Goal: Task Accomplishment & Management: Manage account settings

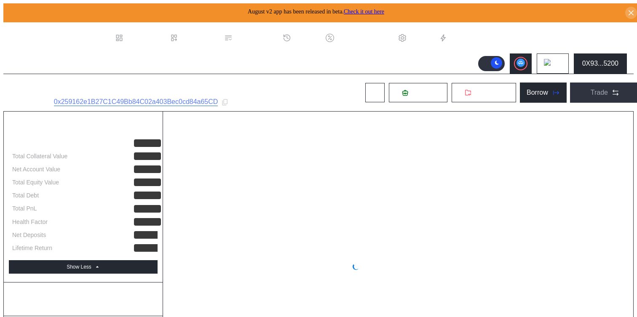
select select "*"
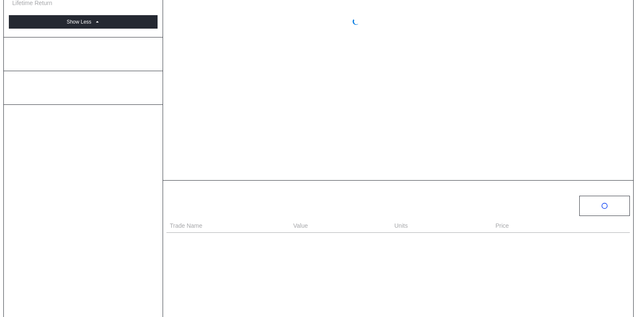
scroll to position [291, 0]
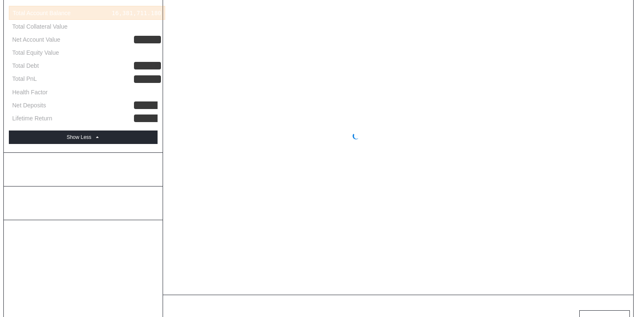
select select "*"
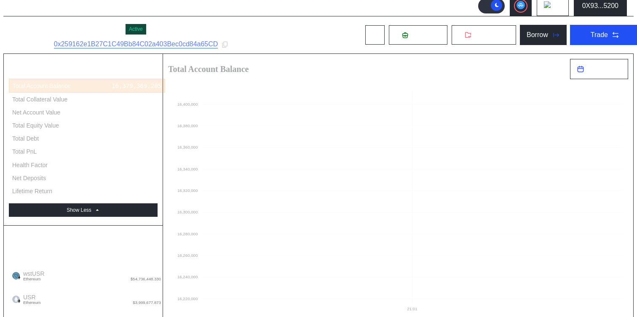
scroll to position [0, 0]
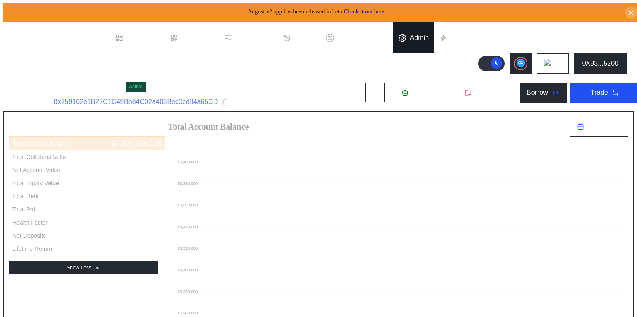
click at [420, 42] on div "Admin" at bounding box center [413, 37] width 41 height 31
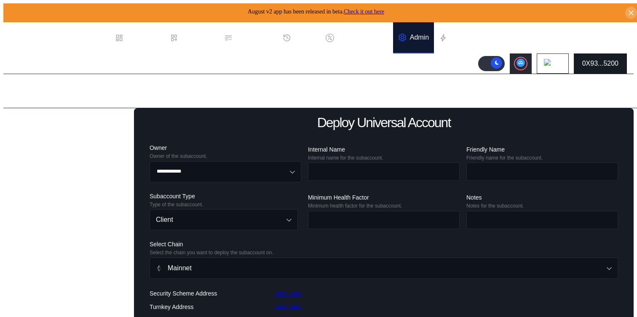
click at [592, 63] on div "0X93...5200" at bounding box center [600, 64] width 36 height 8
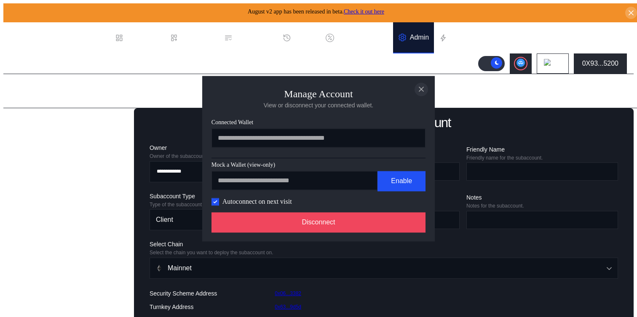
click at [419, 87] on icon "close modal" at bounding box center [421, 89] width 4 height 4
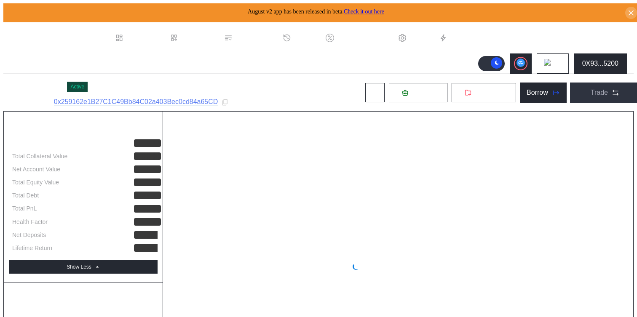
select select "*"
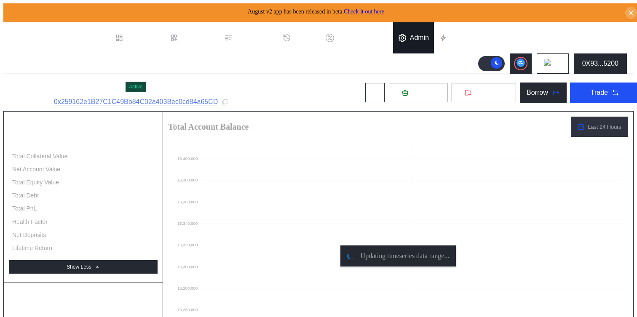
click at [422, 34] on div "Admin" at bounding box center [419, 38] width 19 height 8
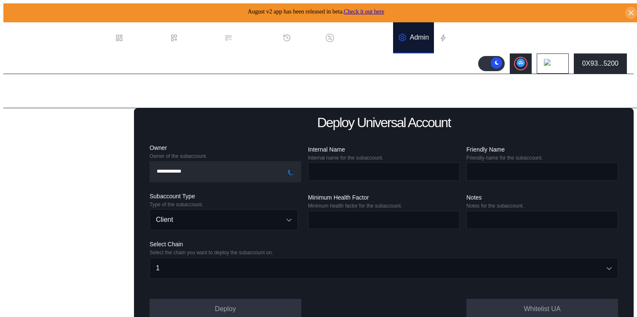
scroll to position [53, 0]
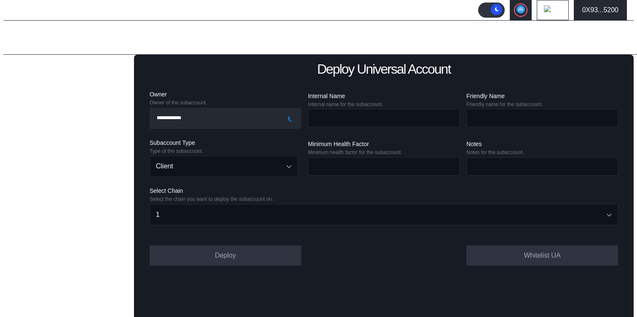
click at [32, 216] on div "Balance Collateral" at bounding box center [42, 212] width 55 height 8
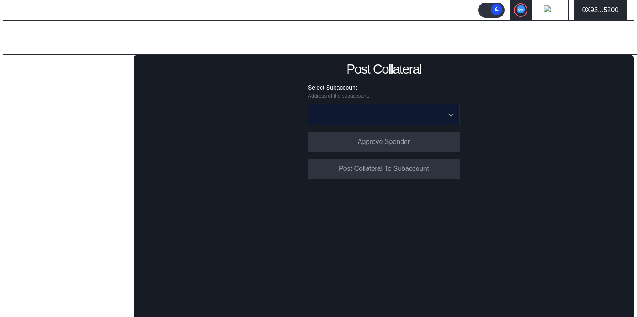
click at [339, 116] on input "Open menu" at bounding box center [379, 114] width 130 height 20
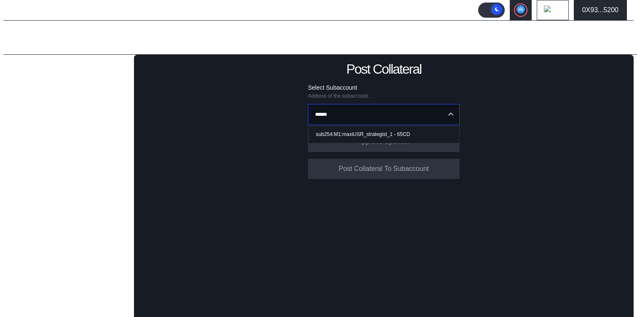
click at [335, 131] on div "sub254:M1:maxiUSR_strategist_1 - 65CD" at bounding box center [363, 134] width 94 height 6
type input "**********"
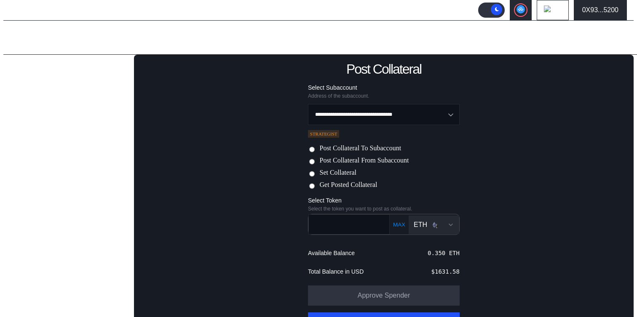
click at [366, 163] on label "Post Collateral From Subaccount" at bounding box center [363, 161] width 89 height 9
click at [434, 224] on div "ETH" at bounding box center [434, 225] width 40 height 8
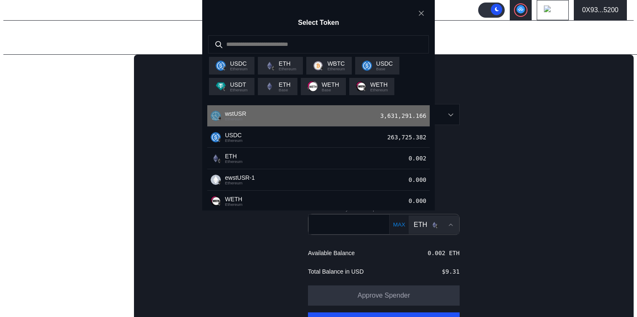
click at [275, 127] on div "wstUSR Ethereum 3,631,291.166" at bounding box center [318, 115] width 222 height 21
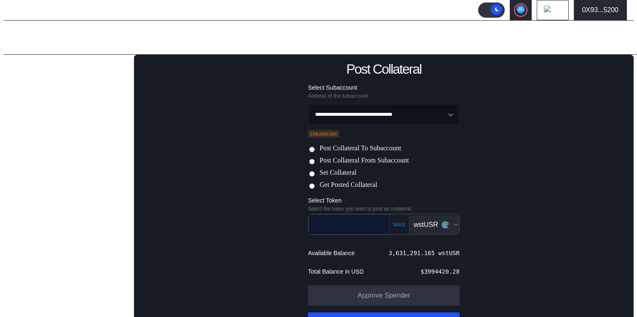
click at [343, 225] on input "text" at bounding box center [343, 224] width 68 height 17
click at [360, 142] on form "**********" at bounding box center [384, 212] width 152 height 256
click at [361, 147] on label "Post Collateral To Subaccount" at bounding box center [360, 148] width 82 height 9
click at [347, 225] on input "text" at bounding box center [343, 224] width 68 height 17
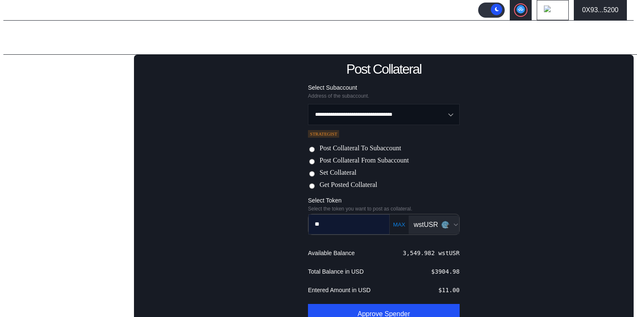
type input "*"
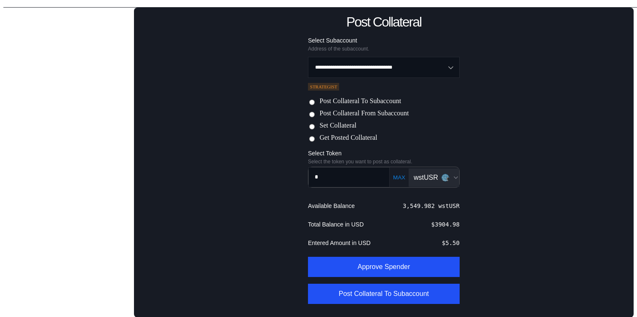
paste input "**********"
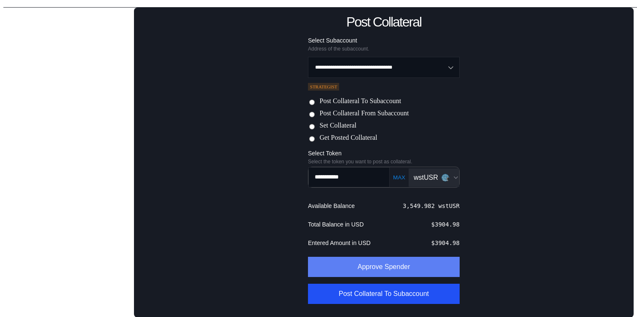
type input "**********"
click at [385, 264] on button "Approve Spender" at bounding box center [384, 267] width 152 height 20
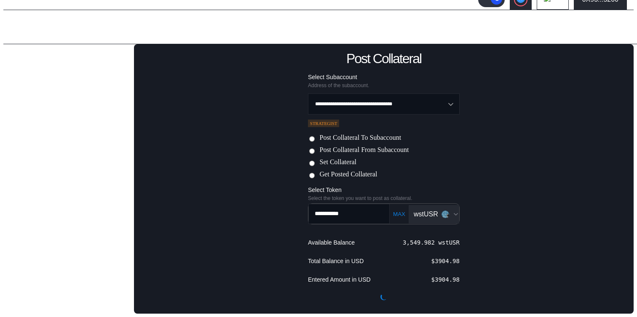
scroll to position [60, 0]
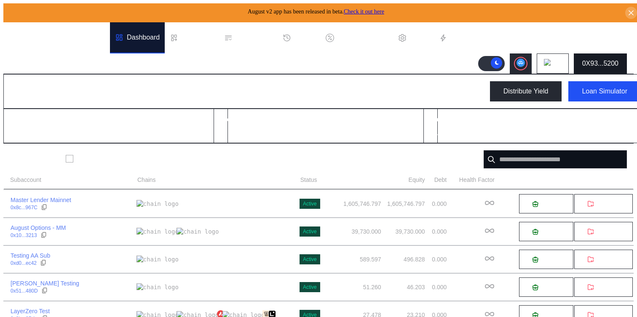
click at [603, 60] on div "0X93...5200" at bounding box center [600, 64] width 36 height 8
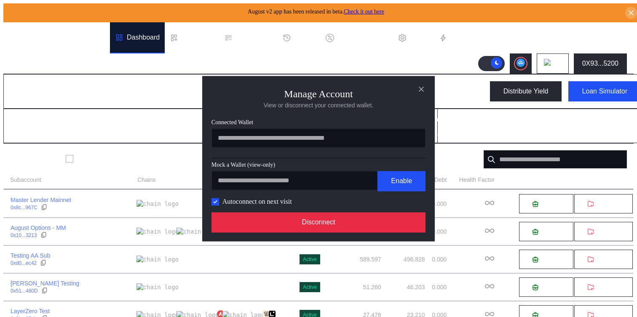
click at [371, 228] on button "Disconnect" at bounding box center [318, 222] width 214 height 20
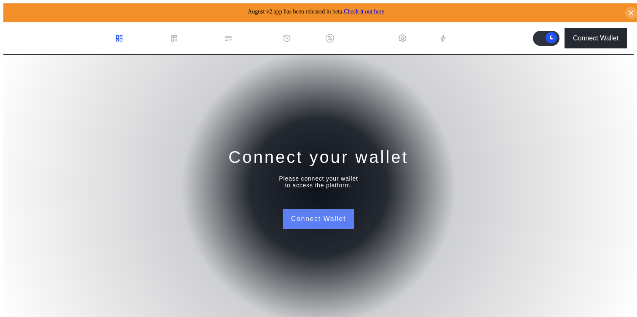
click at [294, 216] on button "Connect Wallet" at bounding box center [319, 219] width 72 height 20
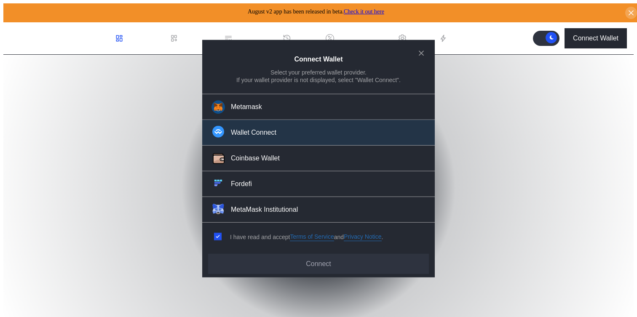
click at [265, 135] on div "Wallet Connect" at bounding box center [253, 132] width 45 height 9
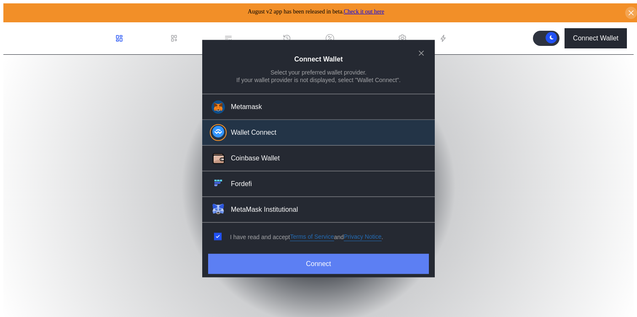
click at [272, 269] on button "Connect" at bounding box center [318, 264] width 221 height 20
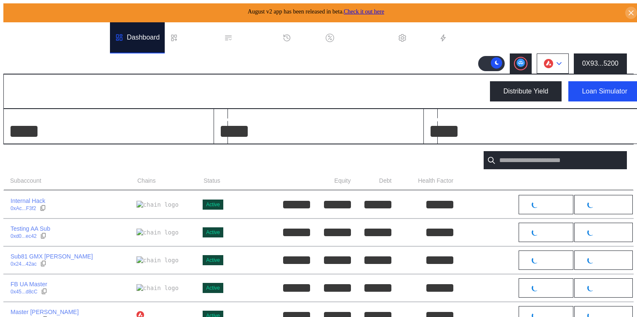
click at [553, 59] on img at bounding box center [548, 63] width 9 height 9
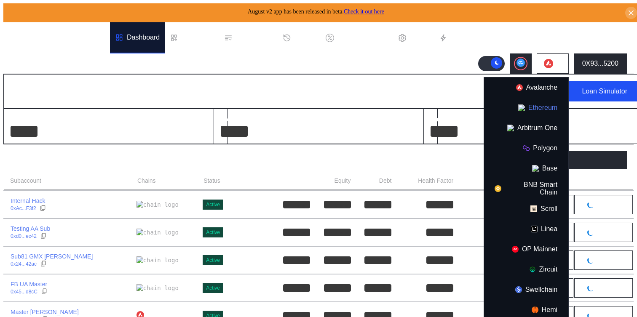
click at [532, 103] on button "Ethereum" at bounding box center [526, 108] width 84 height 20
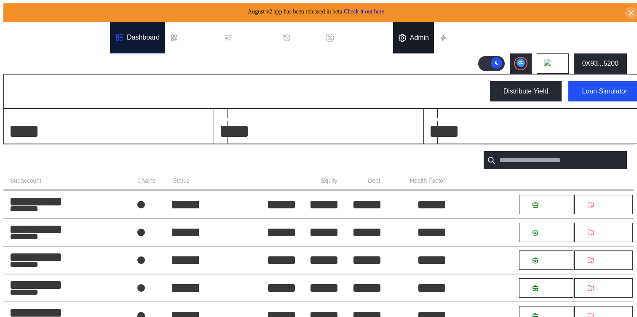
click at [428, 41] on div "Admin" at bounding box center [413, 37] width 41 height 31
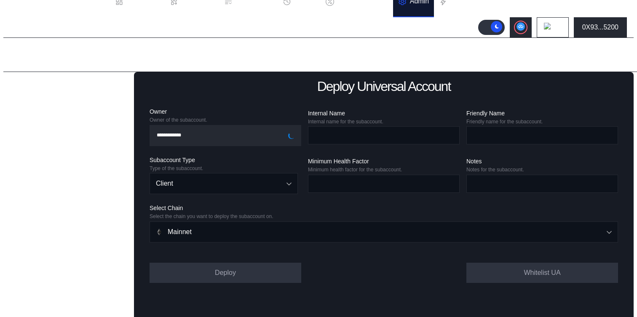
scroll to position [53, 0]
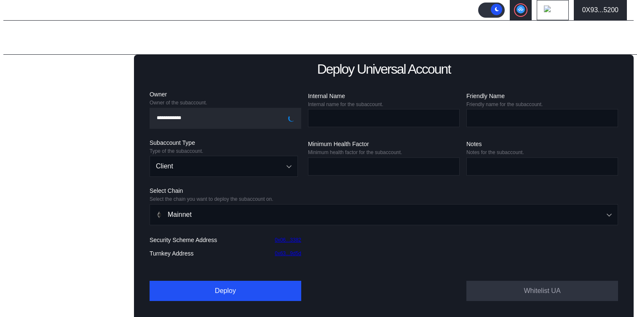
click at [42, 218] on div "Balance Collateral" at bounding box center [72, 212] width 120 height 12
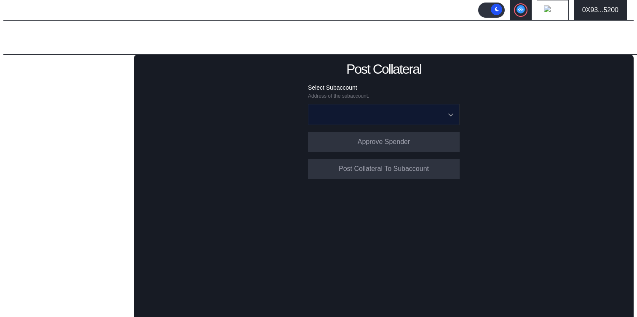
click at [372, 111] on input "Open menu" at bounding box center [379, 114] width 130 height 20
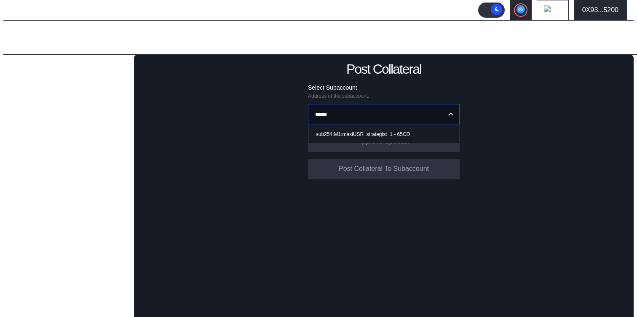
click at [361, 126] on span "sub254:M1:maxiUSR_strategist_1 - 65CD" at bounding box center [386, 134] width 147 height 17
type input "**********"
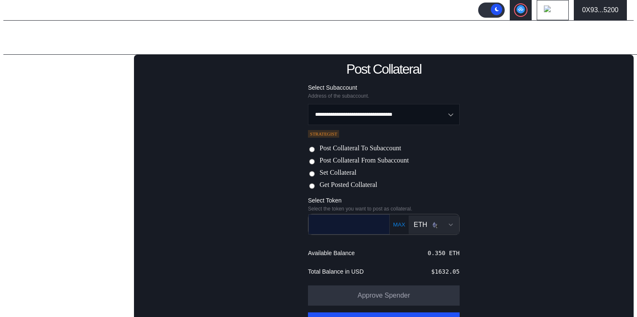
click at [367, 229] on input "text" at bounding box center [343, 224] width 68 height 17
paste input "**********"
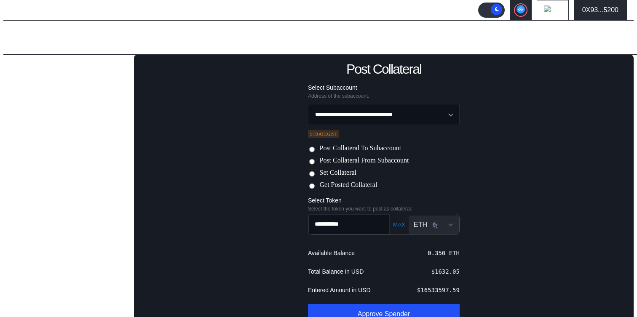
type input "**********"
click at [437, 221] on div "ETH" at bounding box center [434, 225] width 40 height 8
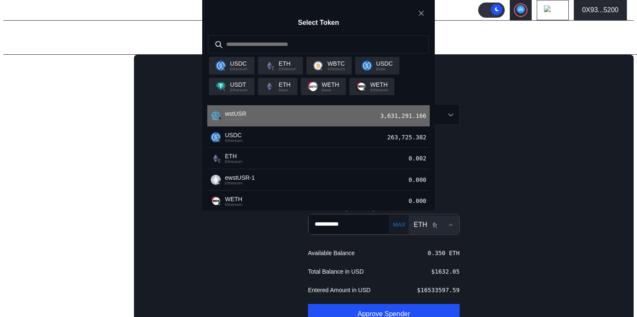
click at [317, 127] on div "wstUSR Ethereum 3,631,291.166" at bounding box center [318, 115] width 222 height 21
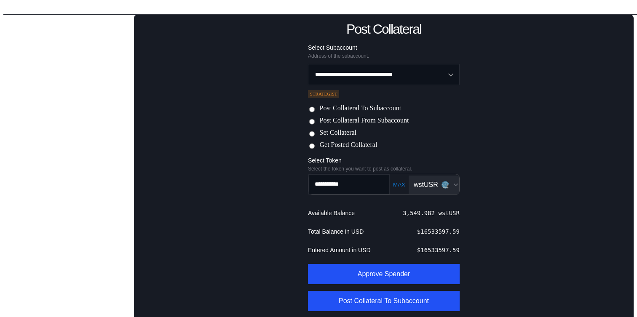
scroll to position [101, 0]
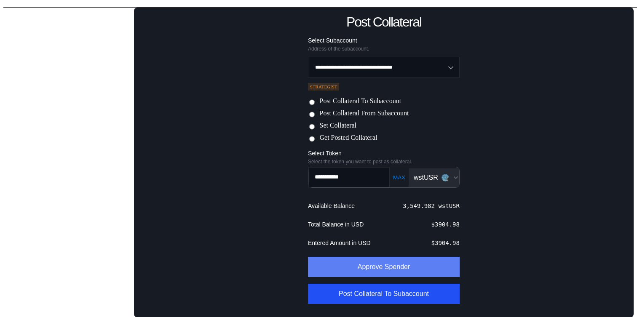
click at [384, 268] on button "Approve Spender" at bounding box center [384, 267] width 152 height 20
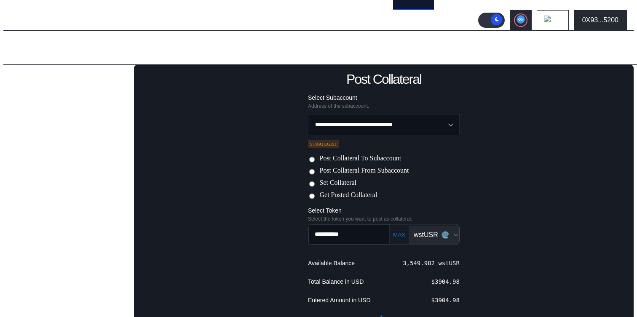
scroll to position [0, 0]
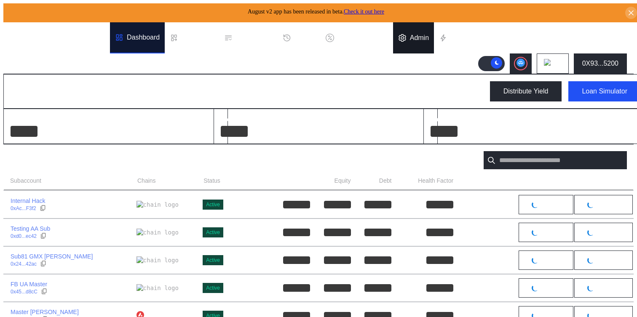
click at [417, 36] on div "Admin" at bounding box center [419, 38] width 19 height 8
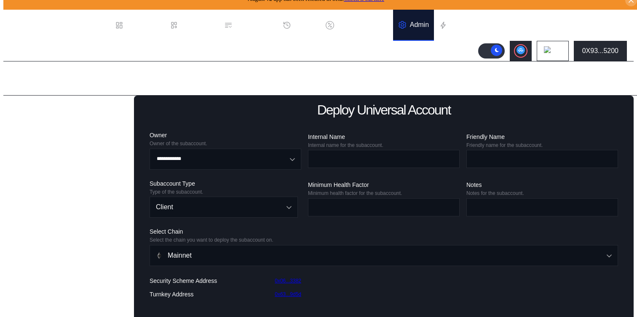
scroll to position [46, 0]
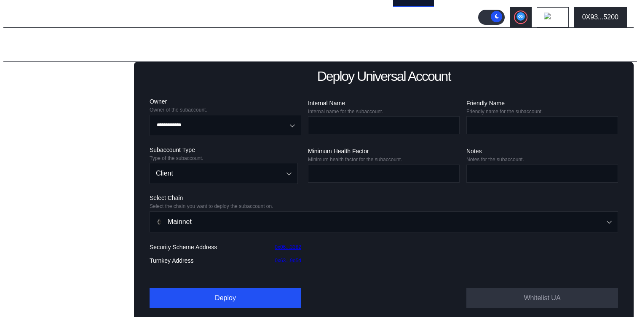
click at [36, 223] on div "Balance Collateral" at bounding box center [42, 219] width 55 height 8
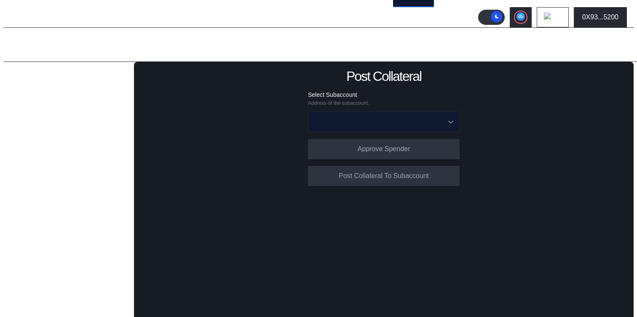
click at [376, 120] on input "Open menu" at bounding box center [379, 122] width 130 height 20
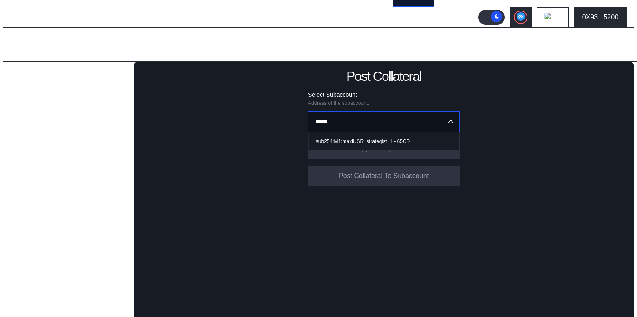
click at [373, 144] on span "sub254:M1:maxiUSR_strategist_1 - 65CD" at bounding box center [386, 141] width 147 height 17
type input "**********"
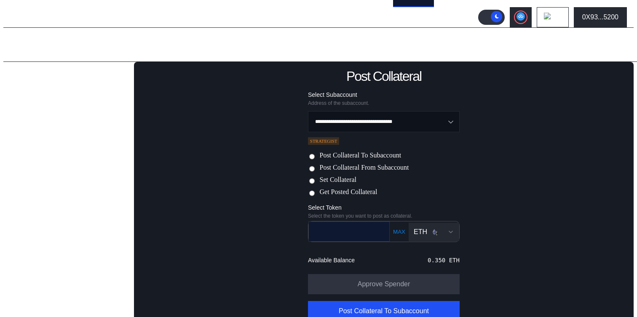
click at [356, 233] on input "text" at bounding box center [343, 231] width 68 height 17
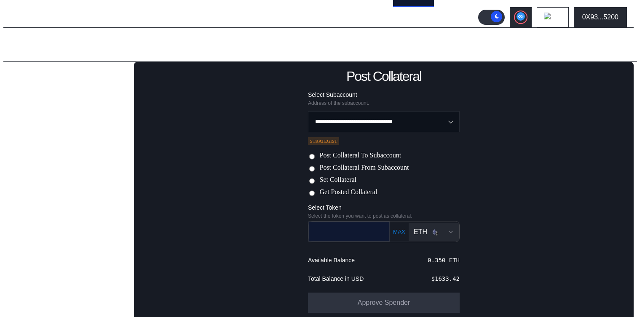
paste input "**********"
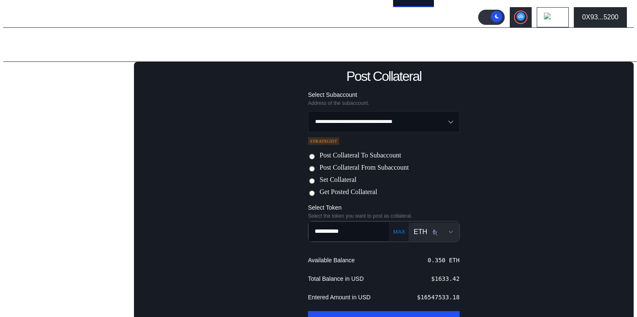
type input "**********"
click at [423, 232] on div "ETH" at bounding box center [426, 232] width 24 height 8
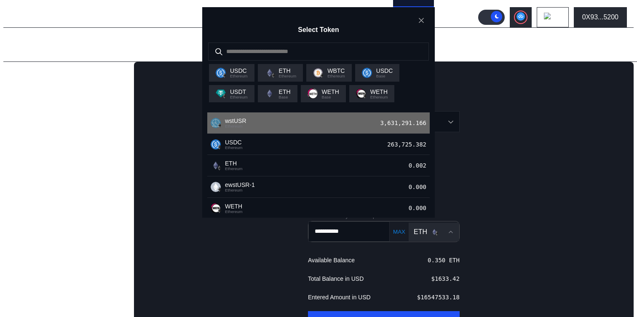
click at [330, 134] on div "wstUSR Ethereum 3,631,291.166" at bounding box center [318, 122] width 222 height 21
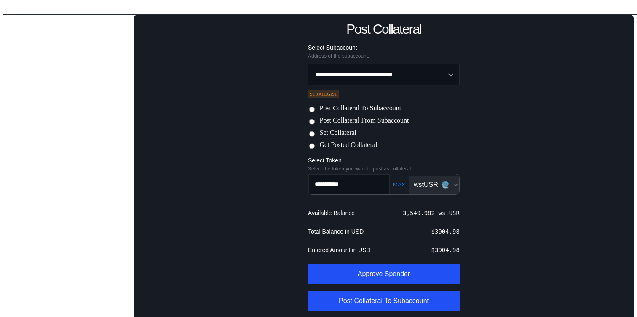
scroll to position [101, 0]
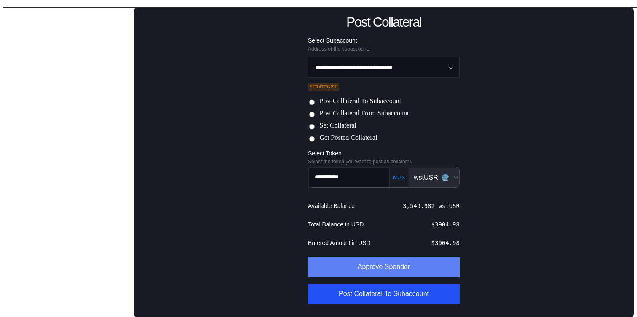
click at [385, 268] on button "Approve Spender" at bounding box center [384, 267] width 152 height 20
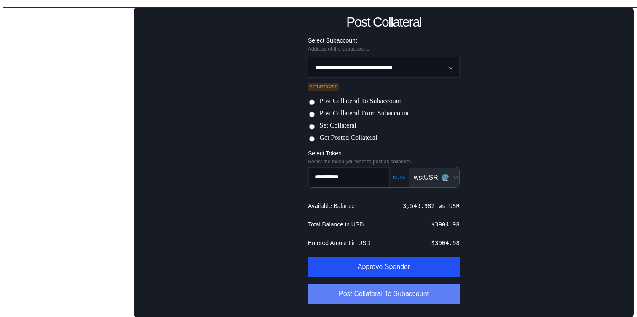
click at [361, 292] on button "Post Collateral To Subaccount" at bounding box center [384, 294] width 152 height 20
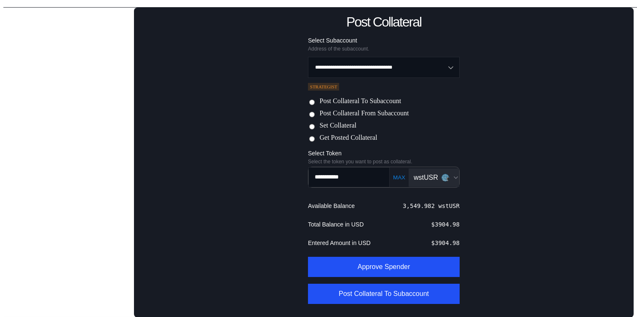
click at [248, 69] on div "**********" at bounding box center [384, 163] width 500 height 310
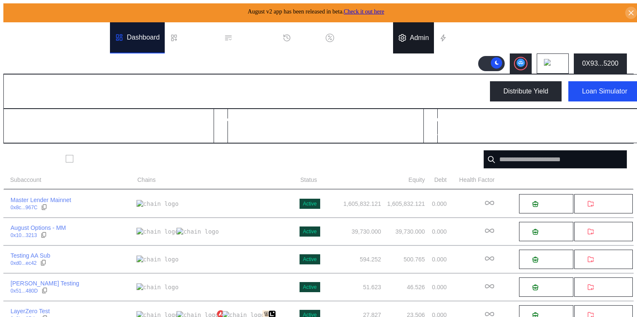
click at [429, 36] on div "Admin" at bounding box center [419, 38] width 19 height 8
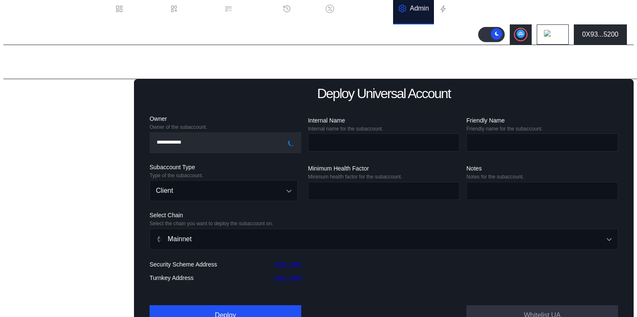
scroll to position [31, 0]
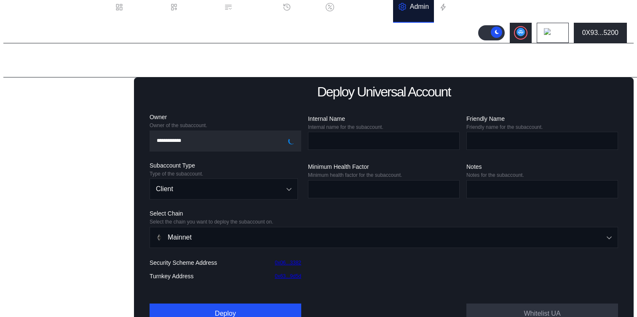
click at [36, 238] on div "Balance Collateral" at bounding box center [42, 235] width 55 height 8
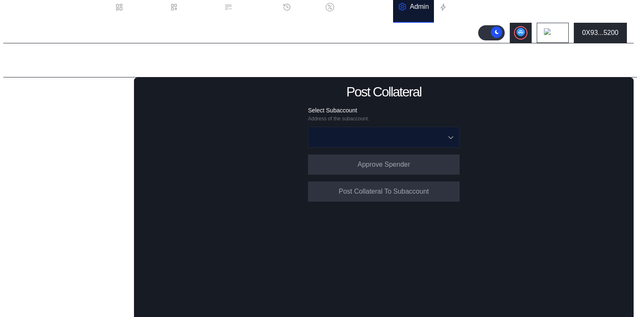
click at [406, 137] on input "Open menu" at bounding box center [379, 137] width 130 height 20
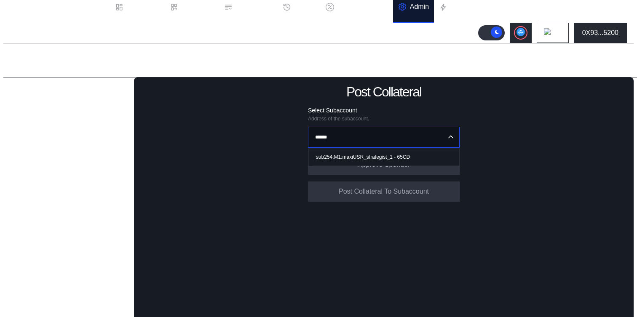
click at [402, 156] on div "sub254:M1:maxiUSR_strategist_1 - 65CD" at bounding box center [363, 157] width 94 height 6
type input "**********"
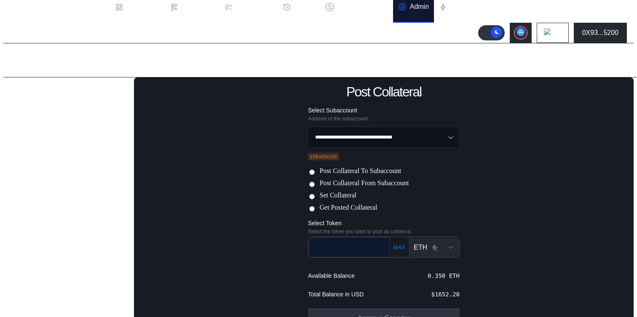
click at [331, 248] on input "text" at bounding box center [343, 246] width 68 height 17
paste input "**********"
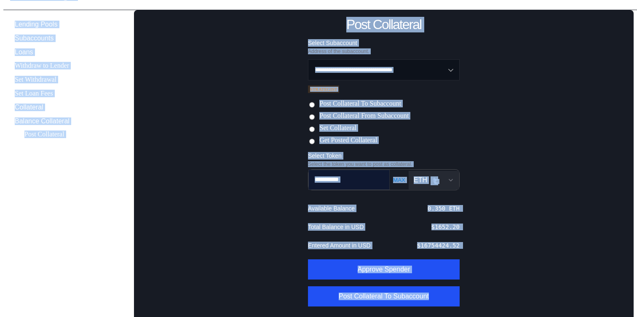
scroll to position [101, 0]
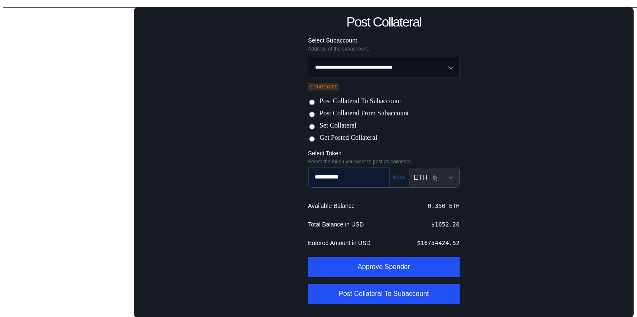
click at [353, 178] on input "**********" at bounding box center [343, 176] width 68 height 17
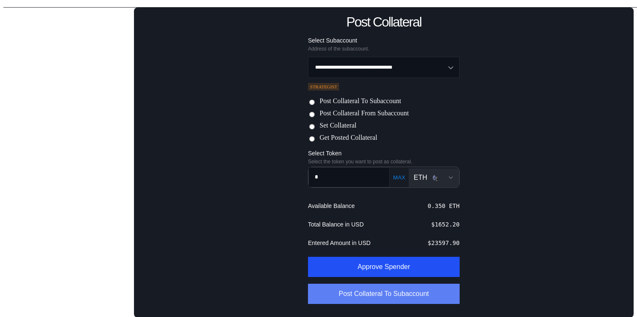
type input "*"
click at [370, 299] on button "Post Collateral To Subaccount" at bounding box center [384, 294] width 152 height 20
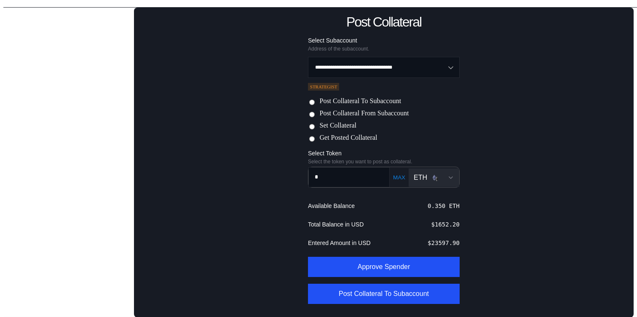
click at [425, 175] on div "ETH" at bounding box center [426, 178] width 24 height 8
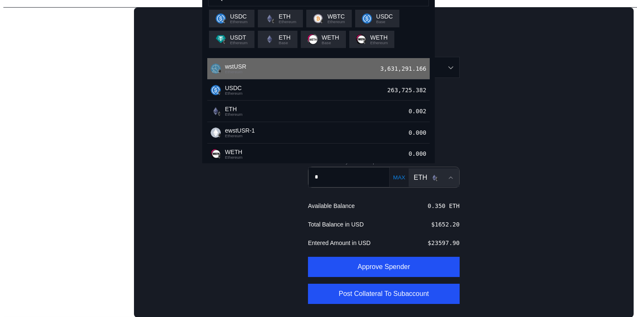
click at [342, 80] on div "wstUSR Ethereum 3,631,291.166" at bounding box center [318, 68] width 222 height 21
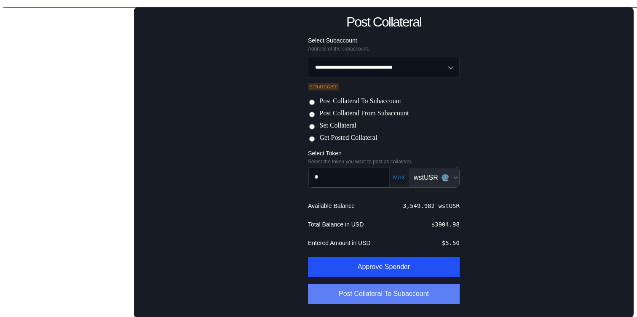
click at [411, 297] on button "Post Collateral To Subaccount" at bounding box center [384, 294] width 152 height 20
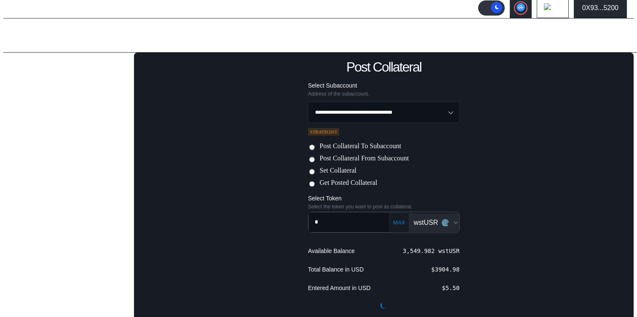
scroll to position [60, 0]
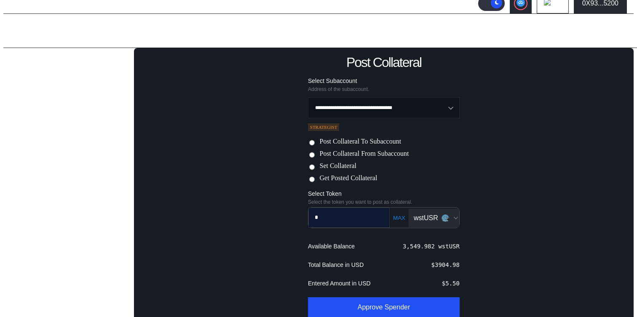
click at [321, 214] on input "*" at bounding box center [343, 217] width 68 height 17
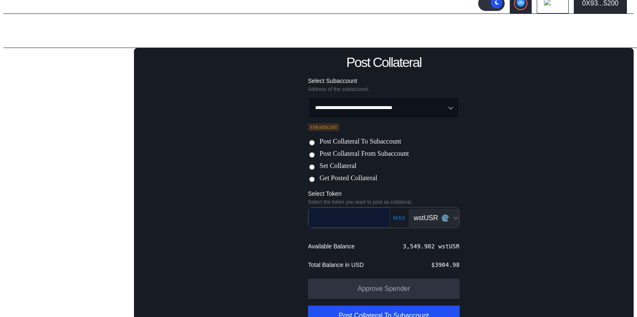
paste input "**********"
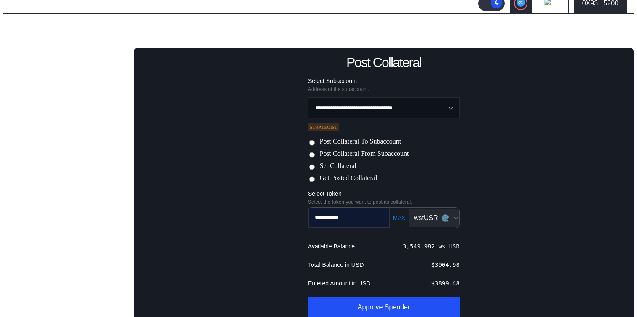
type input "**********"
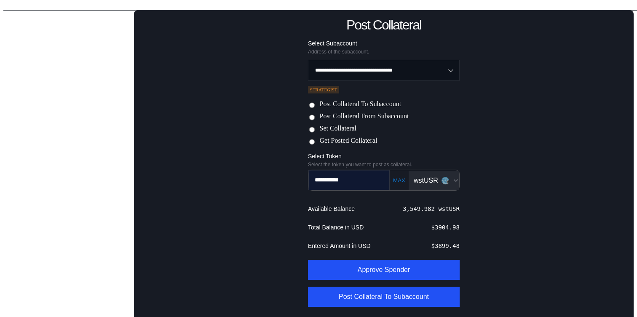
scroll to position [101, 0]
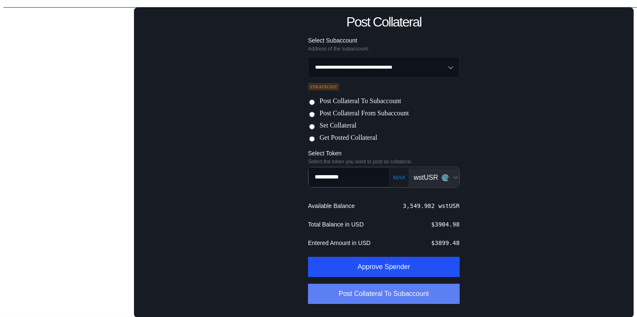
click at [359, 298] on button "Post Collateral To Subaccount" at bounding box center [384, 294] width 152 height 20
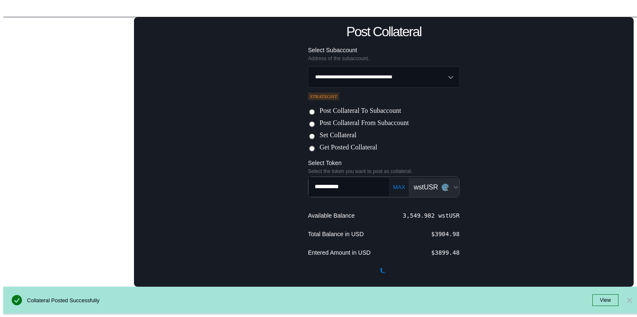
scroll to position [60, 0]
